Goal: Task Accomplishment & Management: Manage account settings

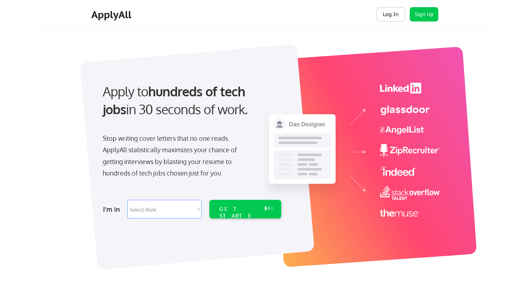
click at [386, 14] on button "Log In" at bounding box center [390, 14] width 29 height 14
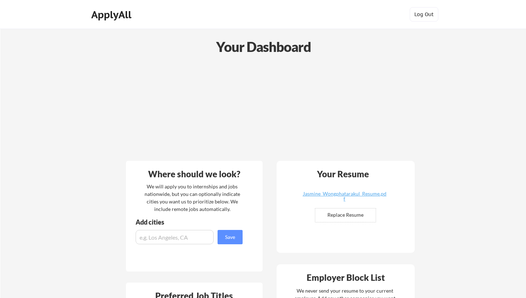
drag, startPoint x: 256, startPoint y: 72, endPoint x: 300, endPoint y: 82, distance: 45.2
click at [300, 82] on div at bounding box center [268, 108] width 289 height 93
click at [214, 83] on div at bounding box center [268, 108] width 289 height 93
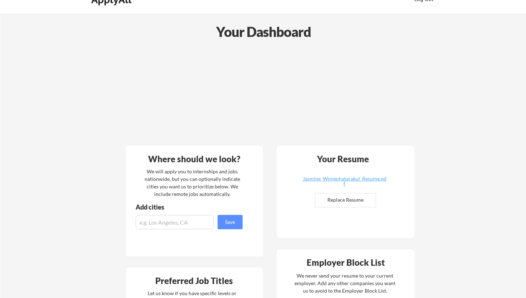
scroll to position [16, 0]
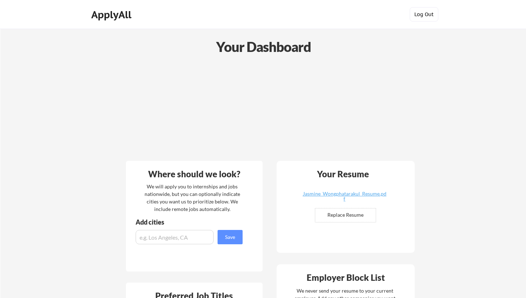
click at [421, 15] on button "Log Out" at bounding box center [424, 14] width 29 height 14
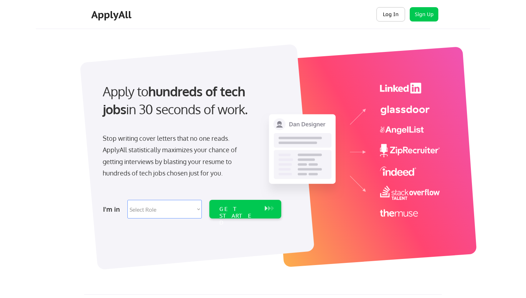
click at [388, 16] on button "Log In" at bounding box center [390, 14] width 29 height 14
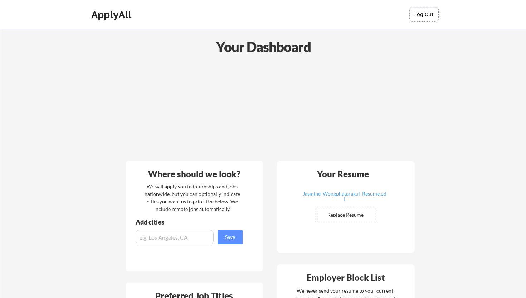
click at [418, 12] on button "Log Out" at bounding box center [424, 14] width 29 height 14
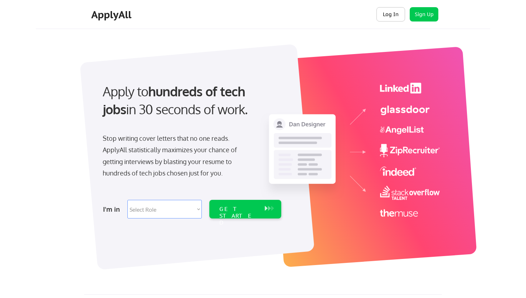
click at [388, 14] on button "Log In" at bounding box center [390, 14] width 29 height 14
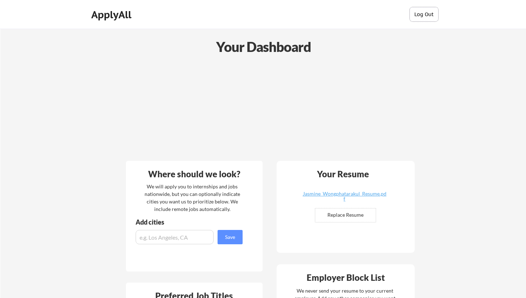
click at [424, 11] on button "Log Out" at bounding box center [424, 14] width 29 height 14
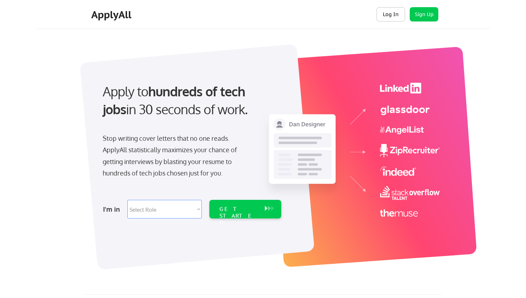
click at [391, 9] on button "Log In" at bounding box center [390, 14] width 29 height 14
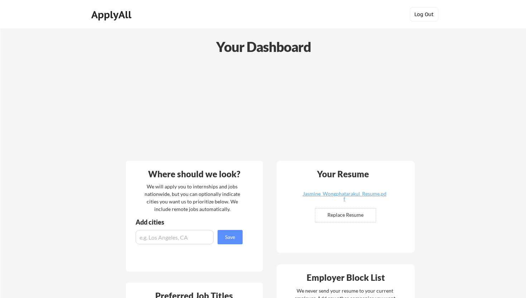
click at [419, 15] on button "Log Out" at bounding box center [424, 14] width 29 height 14
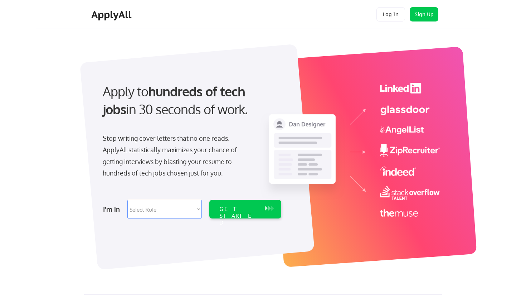
click at [382, 15] on button "Log In" at bounding box center [390, 14] width 29 height 14
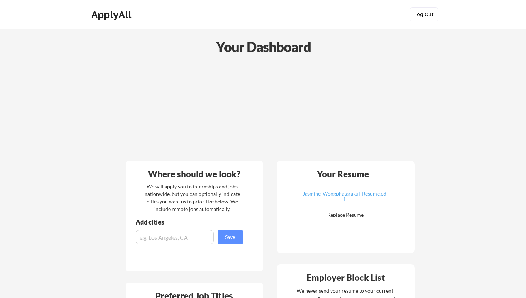
click at [421, 11] on button "Log Out" at bounding box center [424, 14] width 29 height 14
